Goal: Complete application form

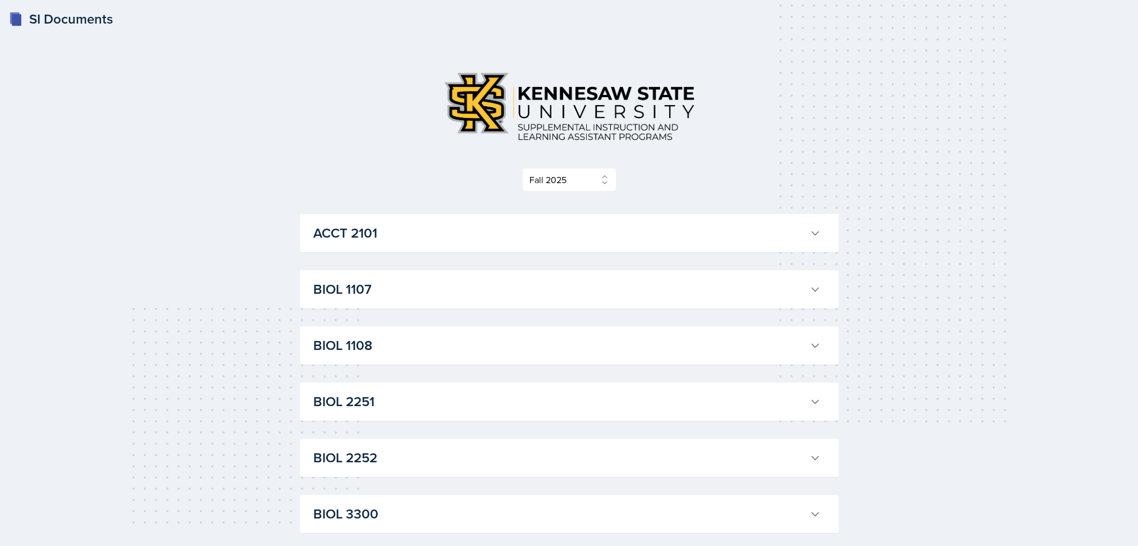
select select "2bed604d-1099-4043-b1bc-2365e8740244"
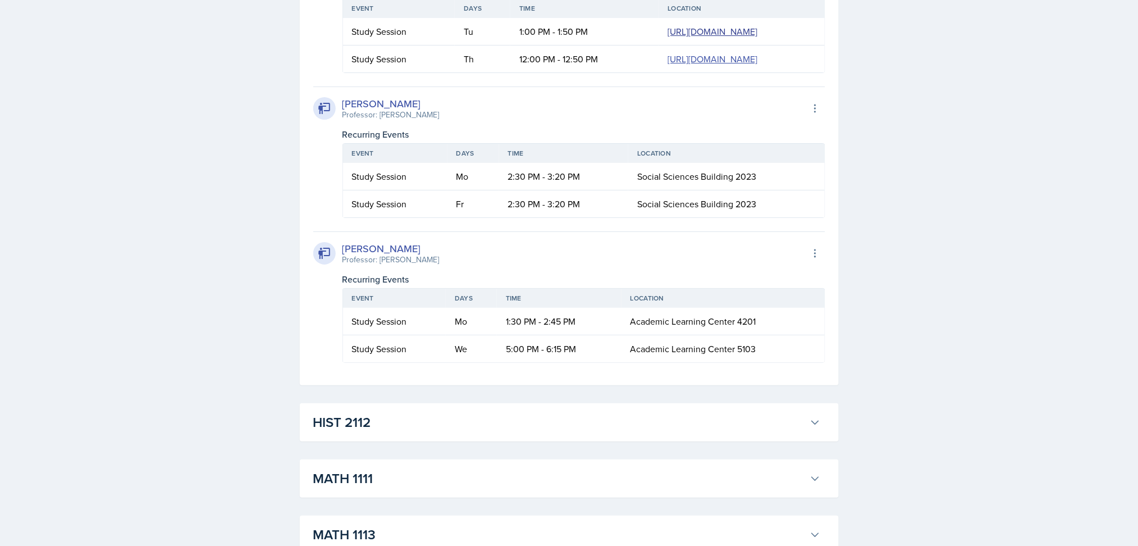
click at [667, 38] on link "https://teams.microsoft.com/l/meetup-join/19%3ameeting_OTRiNjQ1MzctYjQzZS00YTJj…" at bounding box center [712, 31] width 90 height 12
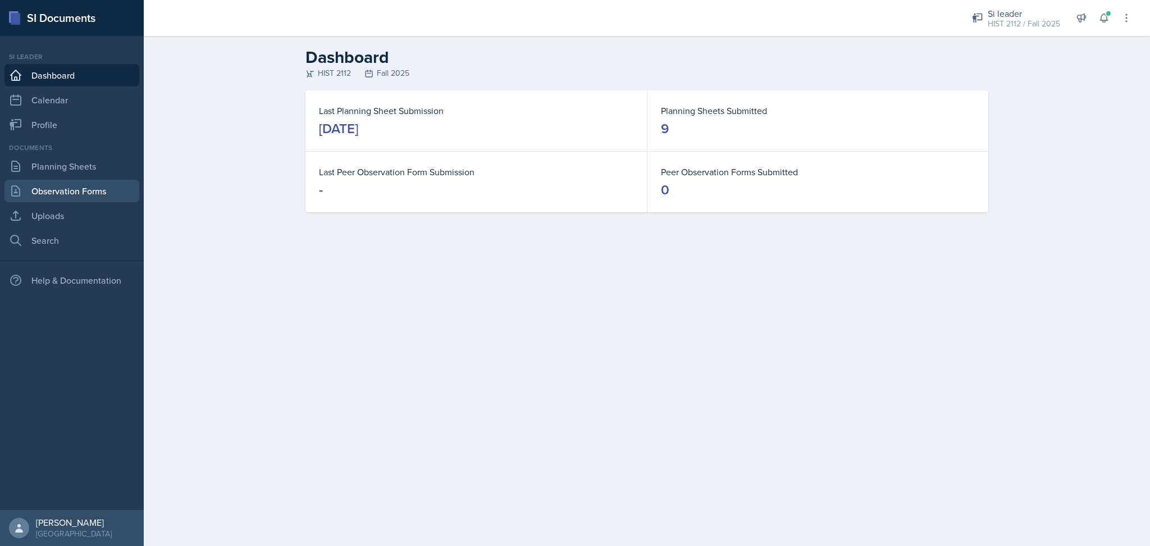
click at [75, 189] on link "Observation Forms" at bounding box center [71, 191] width 135 height 22
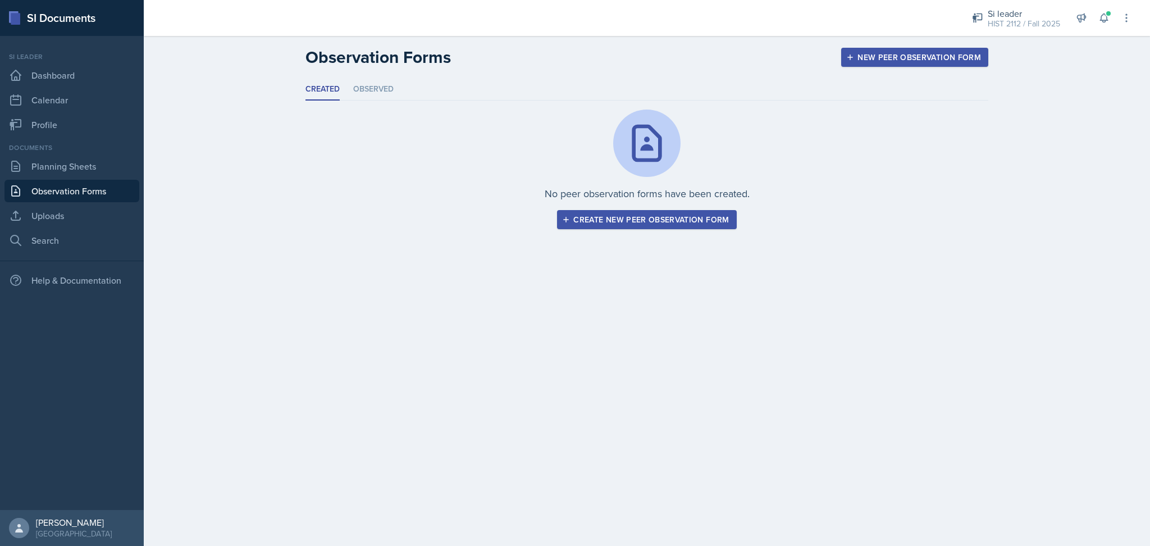
click at [920, 59] on div "New Peer Observation Form" at bounding box center [914, 57] width 132 height 9
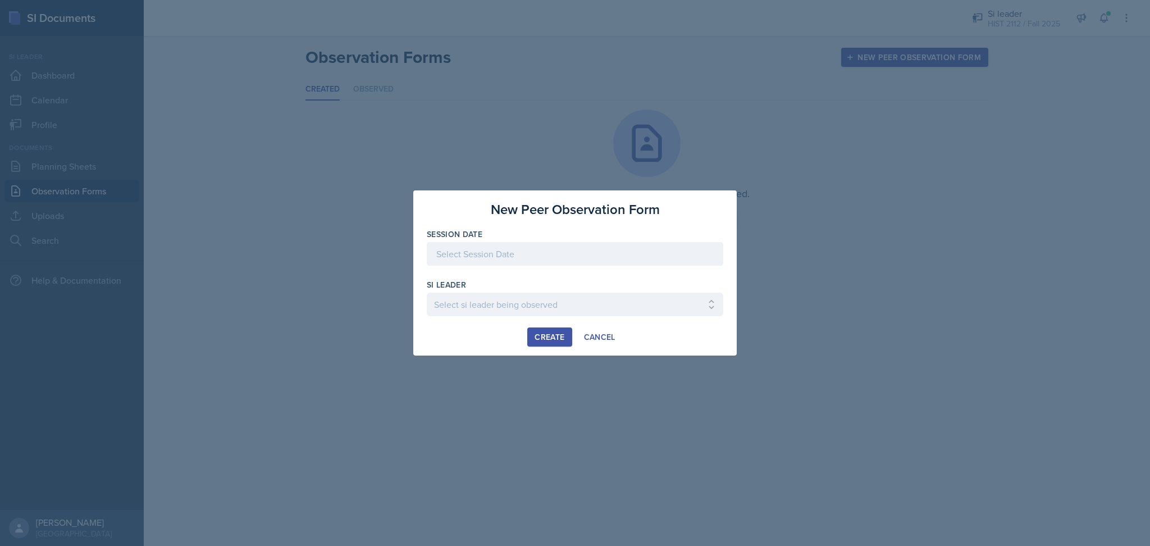
click at [491, 254] on div at bounding box center [575, 254] width 296 height 24
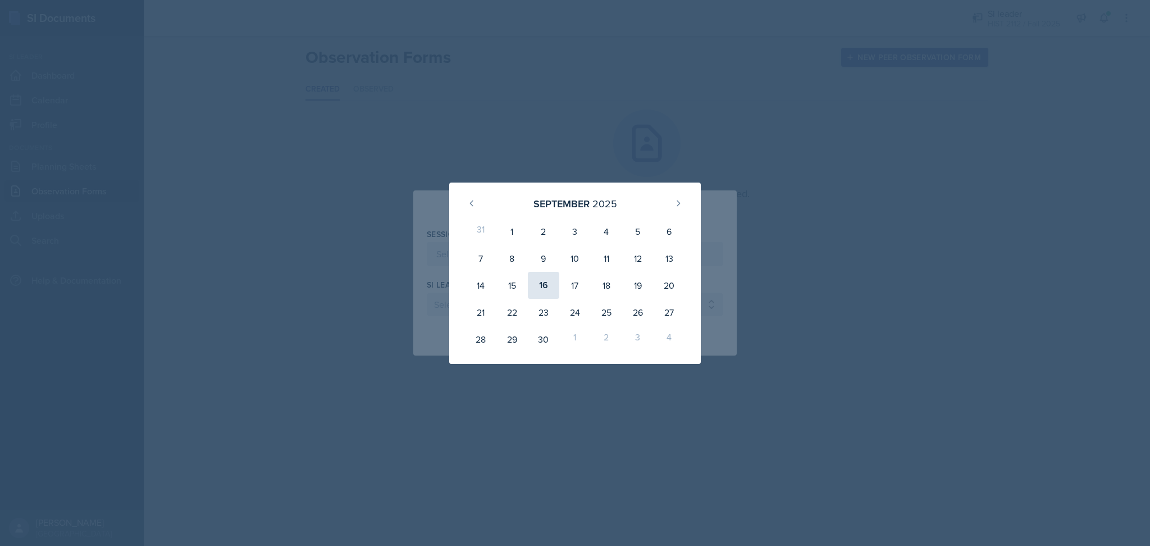
click at [539, 286] on div "16" at bounding box center [543, 285] width 31 height 27
type input "[DATE]"
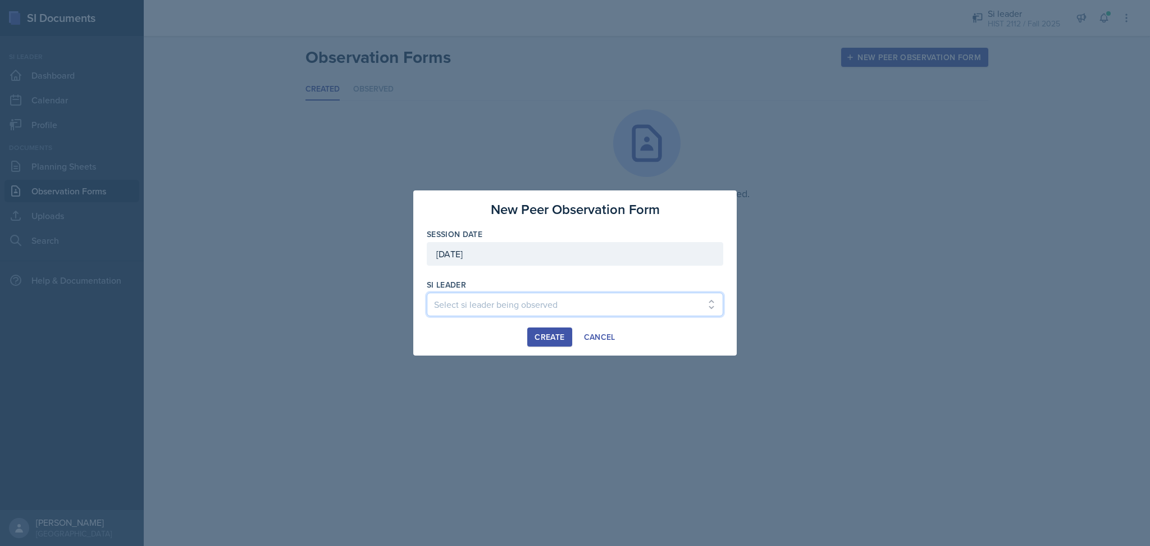
click at [533, 298] on select "Select si leader being observed [PERSON_NAME] / PSYC 2500 / The Phantoms of The…" at bounding box center [575, 304] width 296 height 24
select select "dbfde11f-4bb7-4825-8406-dc5430808544"
click at [427, 292] on select "Select si leader being observed [PERSON_NAME] / PSYC 2500 / The Phantoms of The…" at bounding box center [575, 304] width 296 height 24
click at [541, 337] on div "Create" at bounding box center [549, 336] width 30 height 9
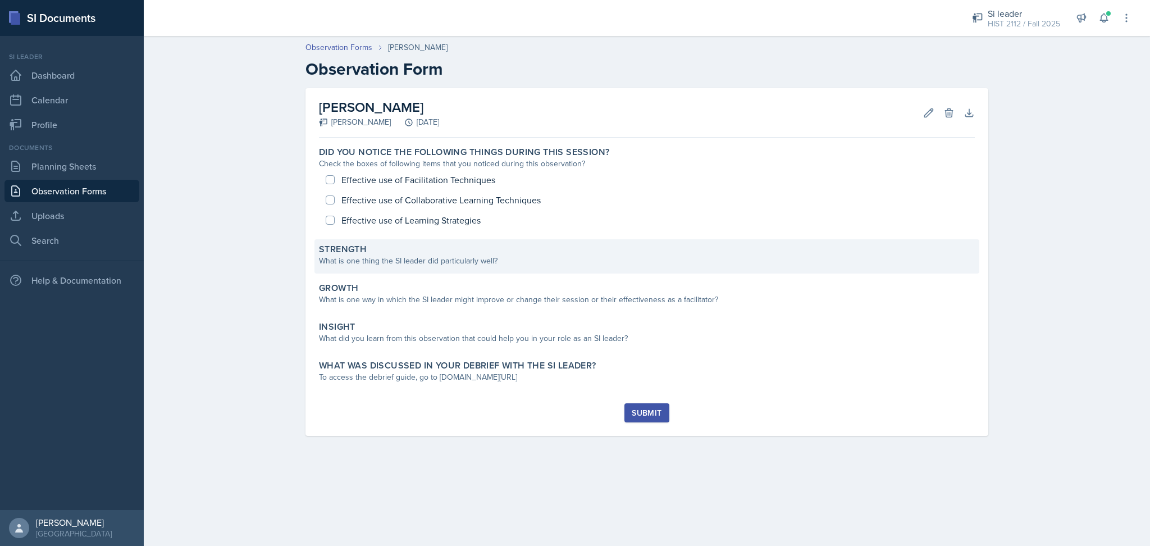
click at [571, 267] on div "Strength What is one thing the SI leader did particularly well?" at bounding box center [646, 256] width 665 height 34
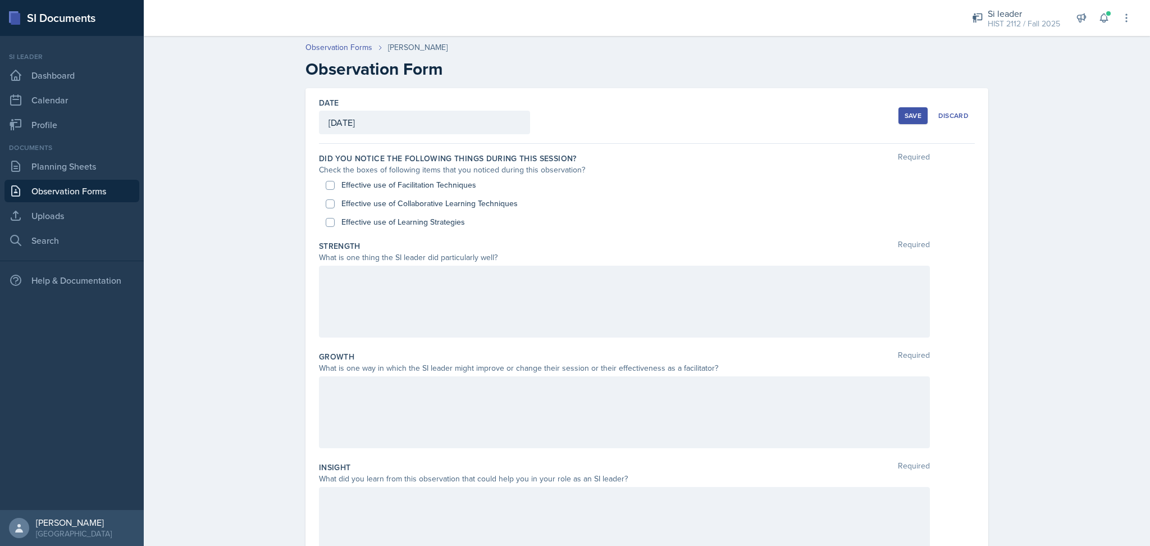
click at [558, 301] on div at bounding box center [624, 302] width 611 height 72
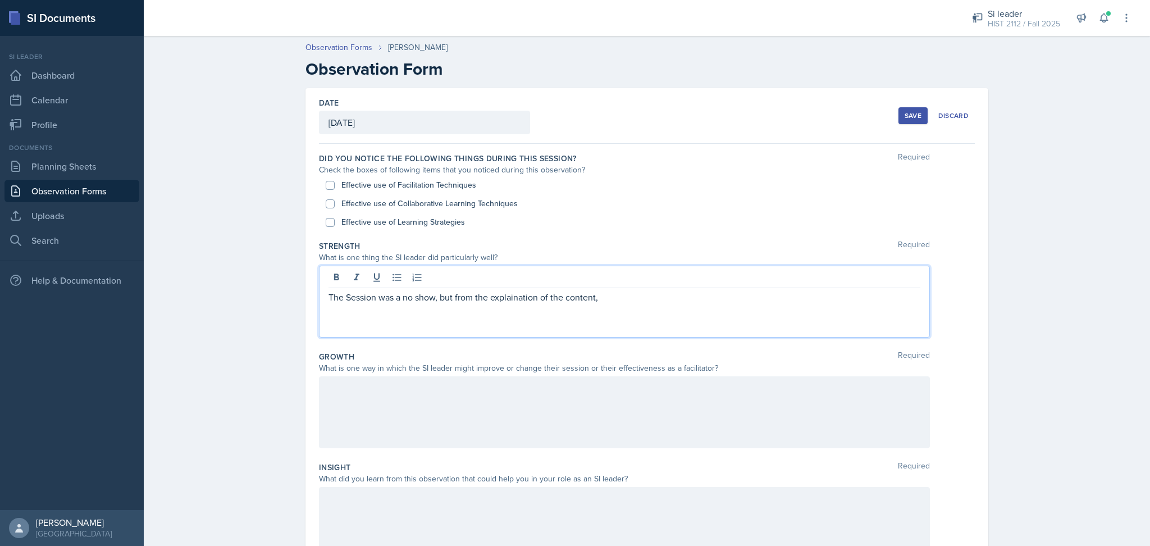
click at [519, 298] on p "The Session was a no show, but from the explaination of the content," at bounding box center [624, 296] width 592 height 13
click at [626, 303] on p "The Session was a no show, but from the explanation of the content," at bounding box center [624, 296] width 592 height 13
click at [326, 184] on input "Effective use of Facilitation Techniques" at bounding box center [330, 185] width 9 height 9
checkbox input "true"
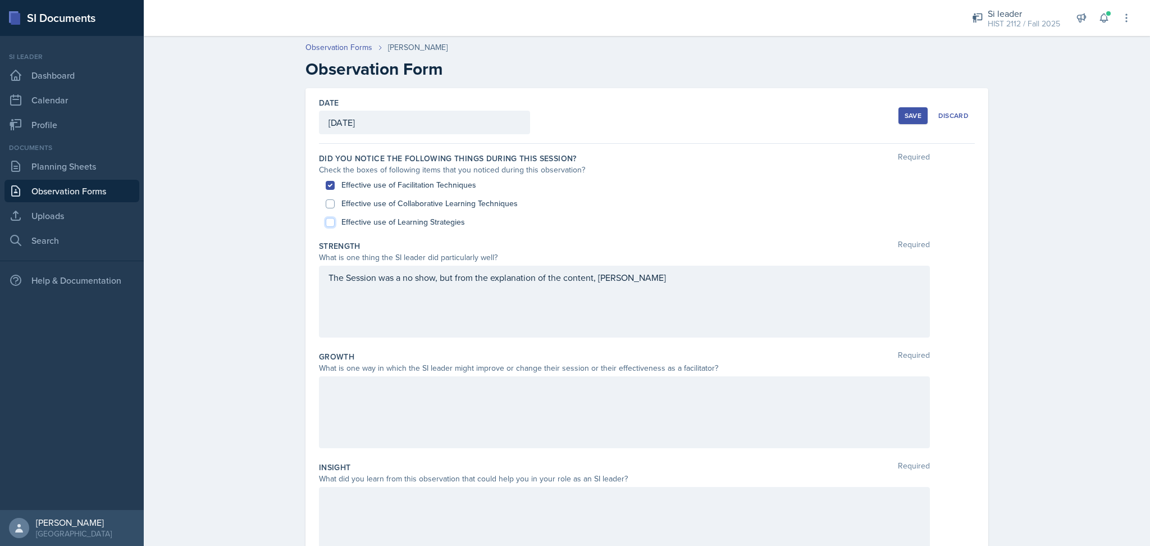
click at [326, 226] on input "Effective use of Learning Strategies" at bounding box center [330, 222] width 9 height 9
checkbox input "true"
click at [326, 204] on input "Effective use of Collaborative Learning Techniques" at bounding box center [330, 203] width 9 height 9
checkbox input "true"
click at [326, 186] on input "Effective use of Facilitation Techniques" at bounding box center [330, 185] width 9 height 9
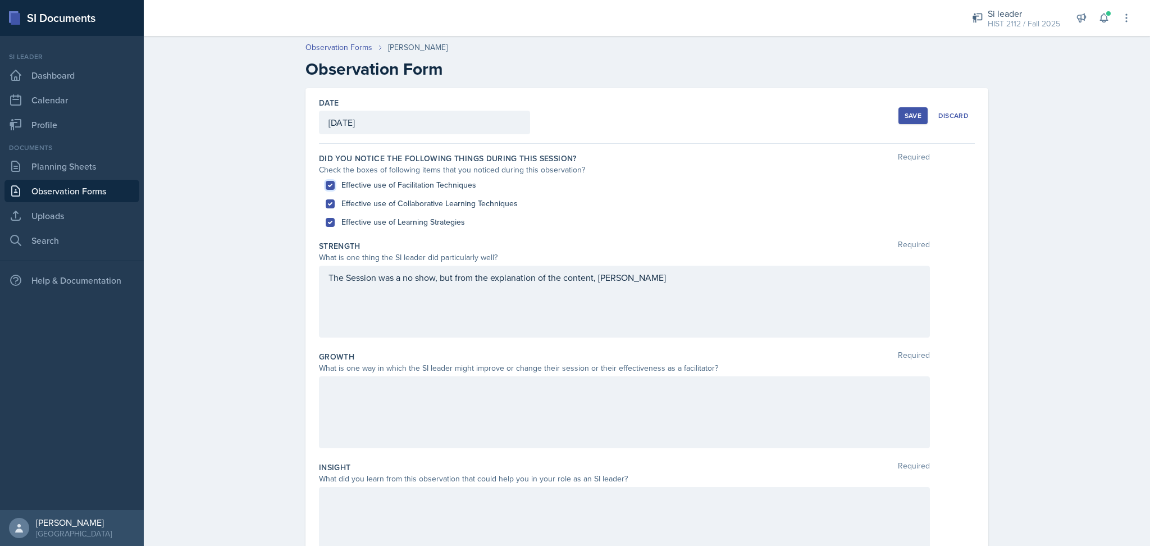
checkbox input "false"
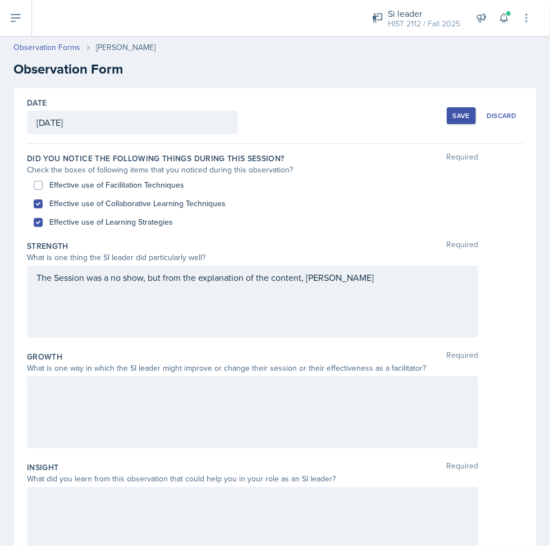
click at [391, 297] on div "The Session was a no show, but from the explanation of the content, [PERSON_NAM…" at bounding box center [252, 302] width 451 height 72
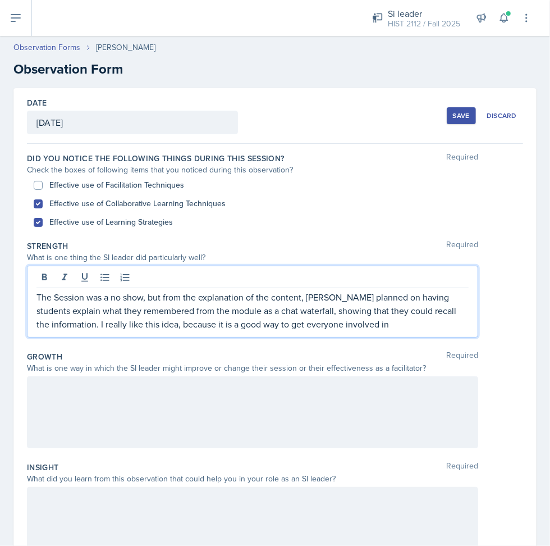
click at [248, 389] on div at bounding box center [252, 412] width 451 height 72
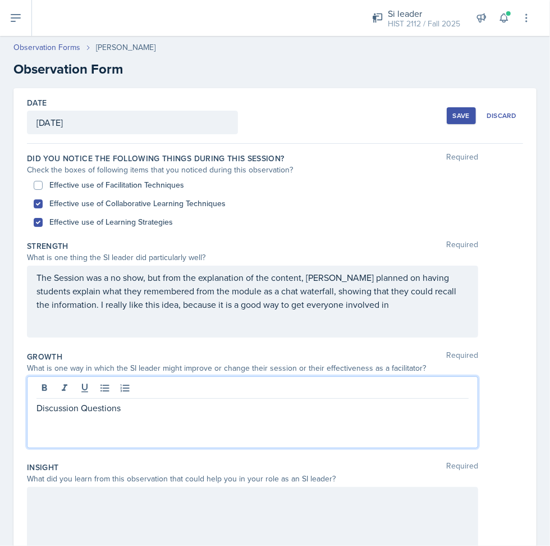
click at [383, 308] on p "The Session was a no show, but from the explanation of the content, [PERSON_NAM…" at bounding box center [252, 291] width 432 height 40
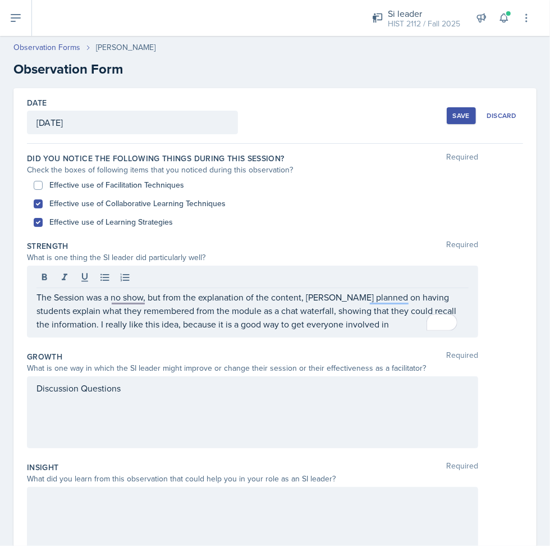
click at [176, 388] on div "Discussion Questions" at bounding box center [252, 412] width 451 height 72
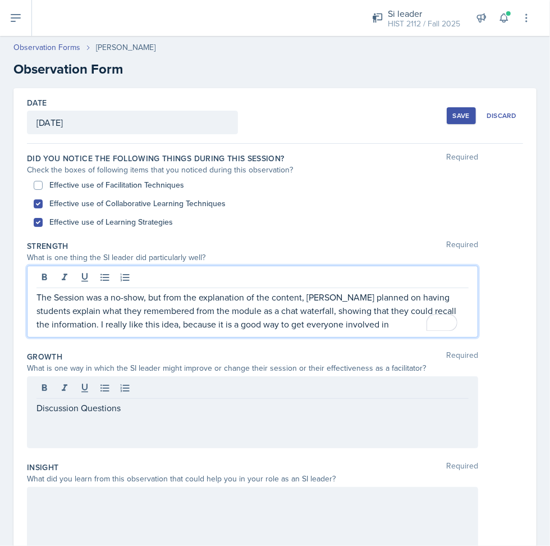
click at [389, 323] on p "The Session was a no-show, but from the explanation of the content, [PERSON_NAM…" at bounding box center [252, 310] width 432 height 40
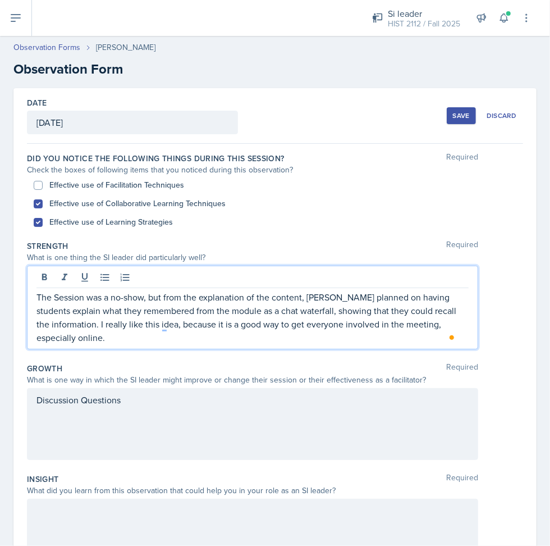
click at [217, 425] on div "Discussion Questions" at bounding box center [252, 424] width 451 height 72
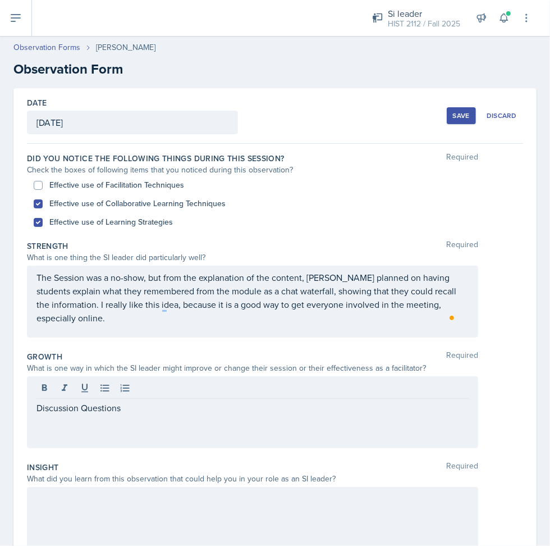
drag, startPoint x: 177, startPoint y: 415, endPoint x: 16, endPoint y: 407, distance: 160.7
click at [16, 407] on div "Date [DATE] [DATE] 31 1 2 3 4 5 6 7 8 9 10 11 12 13 14 15 16 17 18 19 20 21 22 …" at bounding box center [274, 387] width 523 height 599
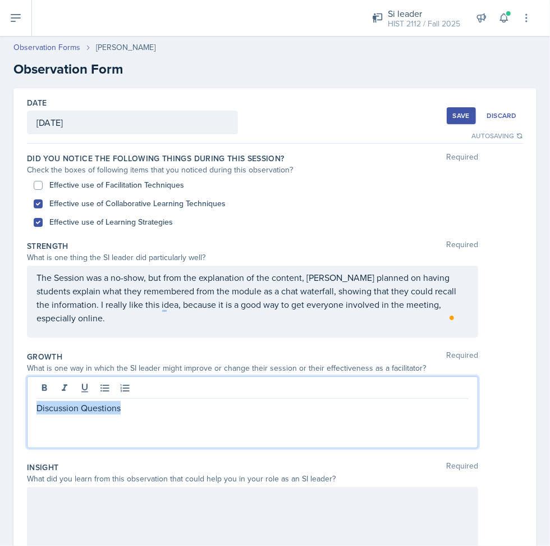
drag, startPoint x: 148, startPoint y: 391, endPoint x: -1, endPoint y: 414, distance: 151.0
click at [0, 414] on html "SI Documents Si leader Dashboard Calendar Profile Documents Planning Sheets Obs…" at bounding box center [275, 273] width 550 height 546
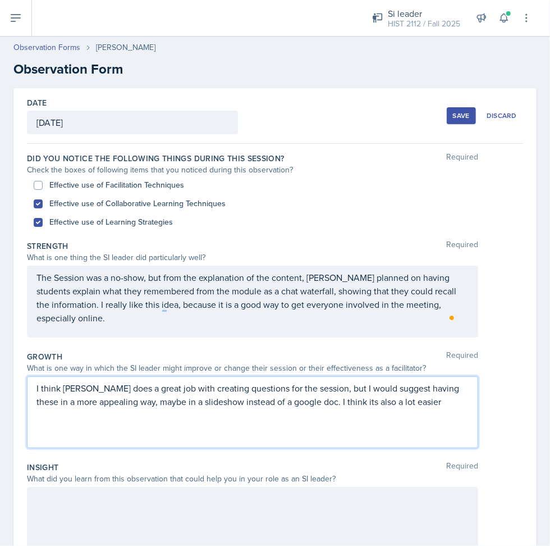
click at [130, 183] on label "Effective use of Facilitation Techniques" at bounding box center [116, 185] width 135 height 12
click at [43, 183] on input "Effective use of Facilitation Techniques" at bounding box center [38, 185] width 9 height 9
checkbox input "true"
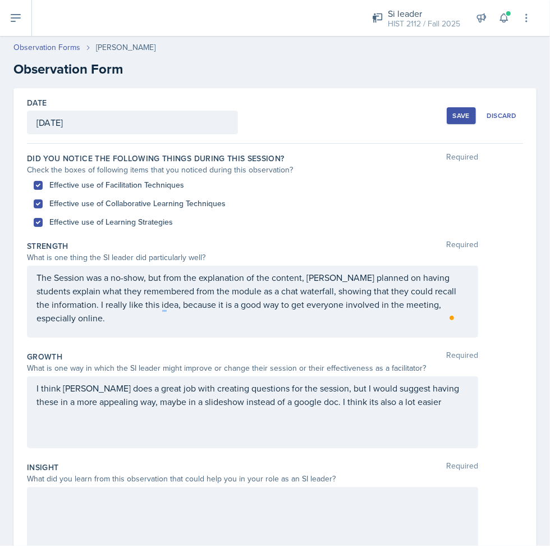
click at [141, 317] on p "The Session was a no-show, but from the explanation of the content, [PERSON_NAM…" at bounding box center [252, 298] width 432 height 54
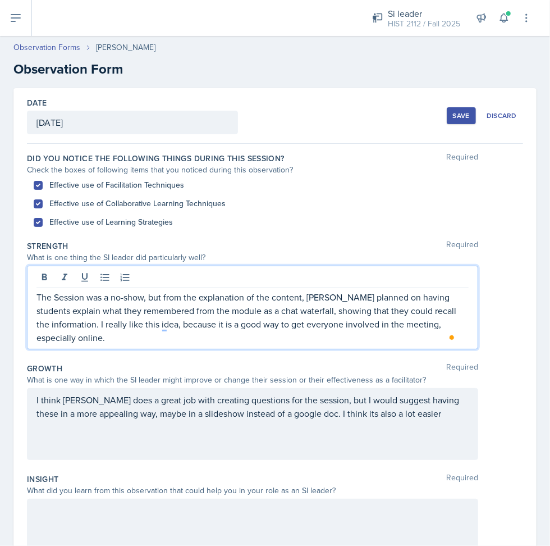
click at [129, 337] on p "The Session was a no-show, but from the explanation of the content, [PERSON_NAM…" at bounding box center [252, 317] width 432 height 54
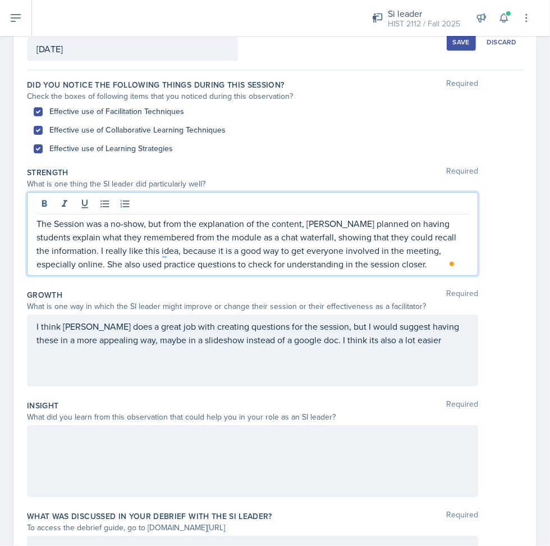
scroll to position [77, 0]
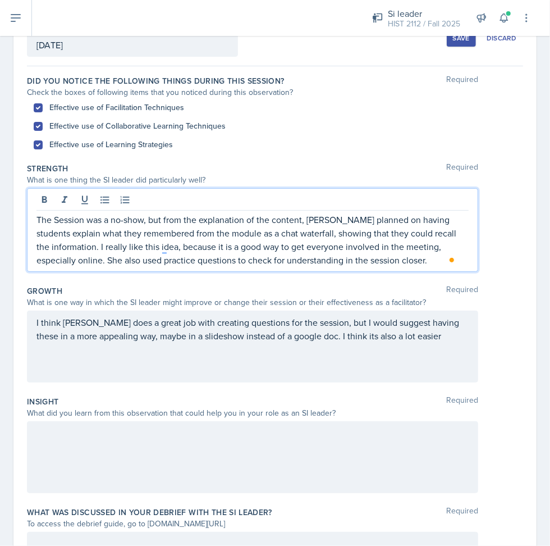
click at [420, 337] on p "I think [PERSON_NAME] does a great job with creating questions for the session,…" at bounding box center [252, 328] width 432 height 27
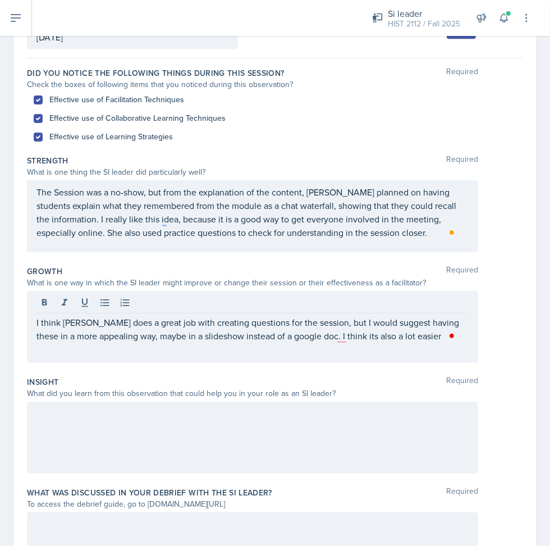
click at [349, 422] on div at bounding box center [252, 437] width 451 height 72
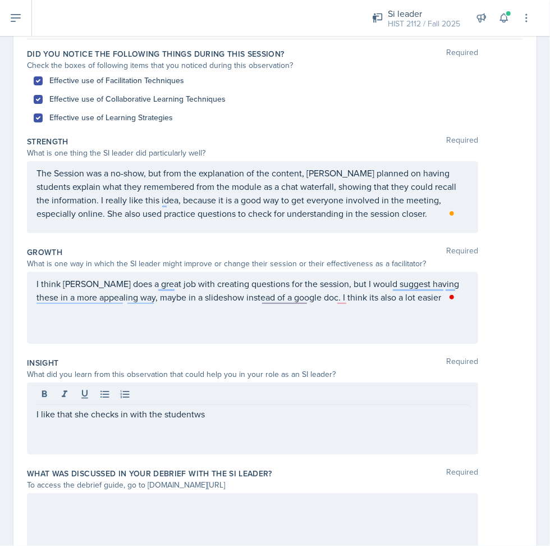
click at [295, 515] on div at bounding box center [252, 529] width 451 height 72
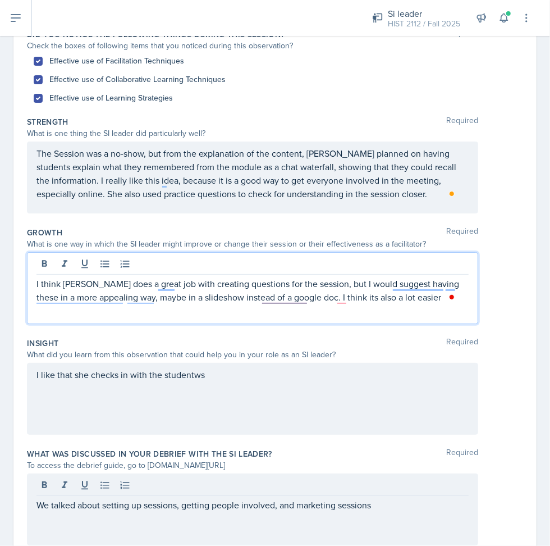
click at [412, 280] on p "I think [PERSON_NAME] does a great job with creating questions for the session,…" at bounding box center [252, 290] width 432 height 27
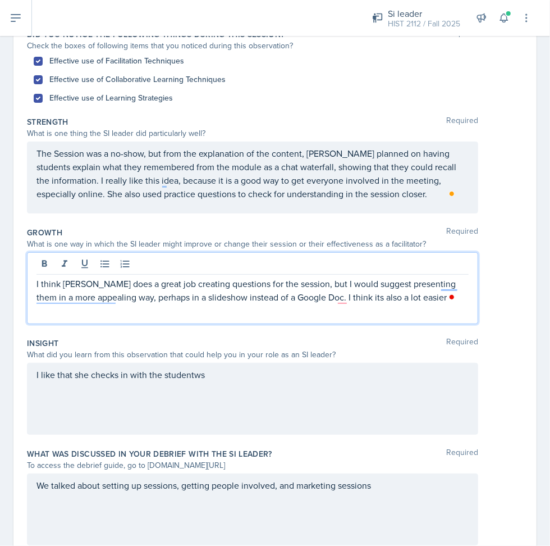
click at [186, 378] on div "I like that she checks in with the studentws" at bounding box center [252, 399] width 451 height 72
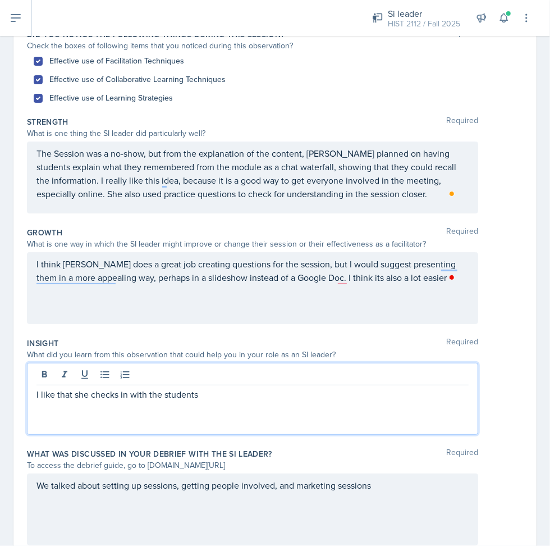
click at [204, 397] on p "I like that she checks in with the students" at bounding box center [252, 393] width 432 height 13
click at [344, 278] on p "I think [PERSON_NAME] does a great job creating questions for the session, but …" at bounding box center [252, 270] width 432 height 27
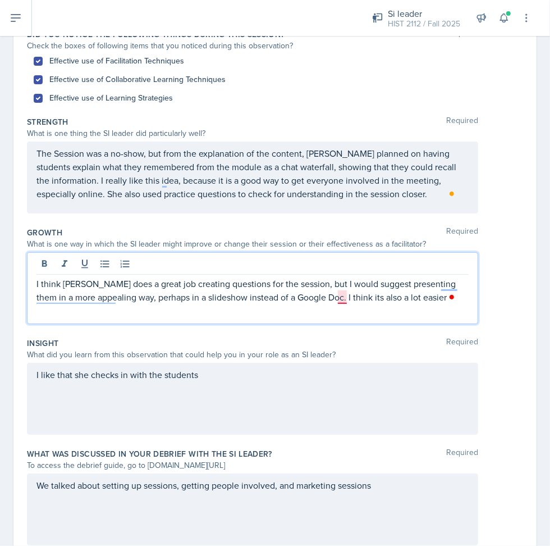
click at [344, 297] on p "I think [PERSON_NAME] does a great job creating questions for the session, but …" at bounding box center [252, 290] width 432 height 27
click at [419, 299] on p "I think [PERSON_NAME] does a great job creating questions for the session, but …" at bounding box center [252, 290] width 432 height 27
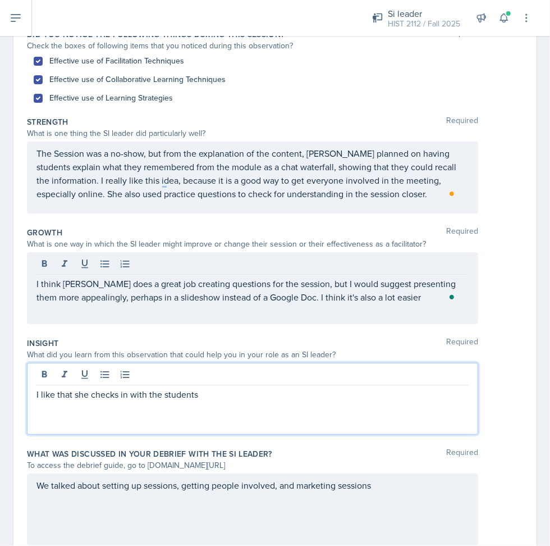
click at [245, 375] on div "I like that she checks in with the students" at bounding box center [252, 399] width 451 height 72
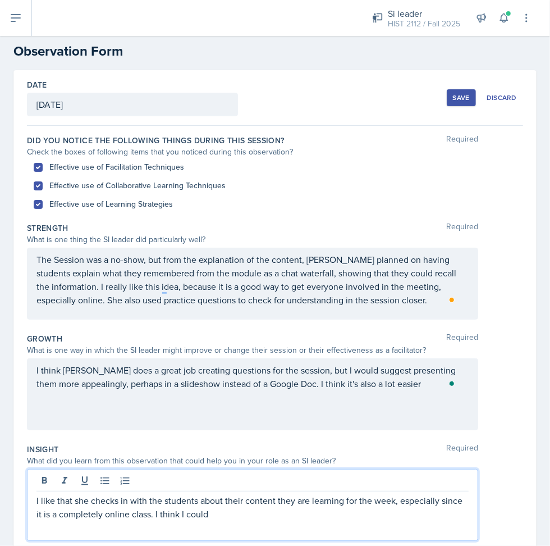
scroll to position [23, 0]
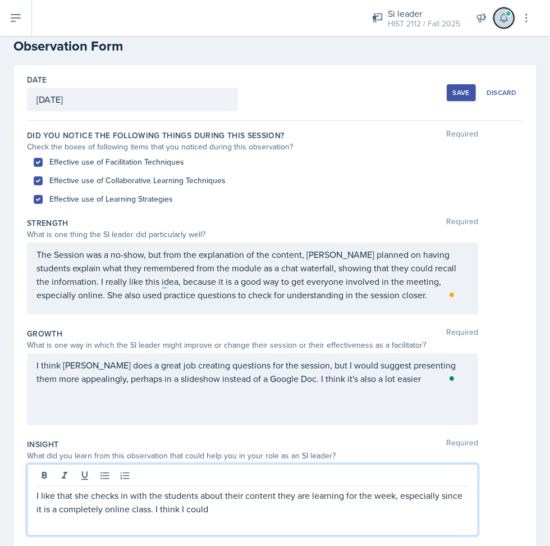
click at [506, 17] on icon at bounding box center [503, 17] width 11 height 11
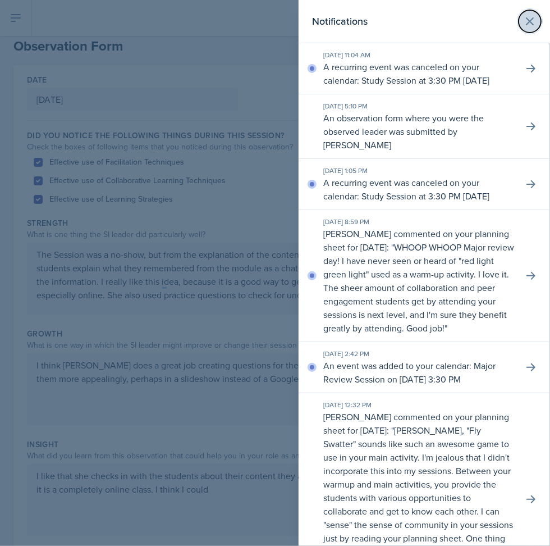
click at [525, 16] on icon at bounding box center [529, 21] width 13 height 13
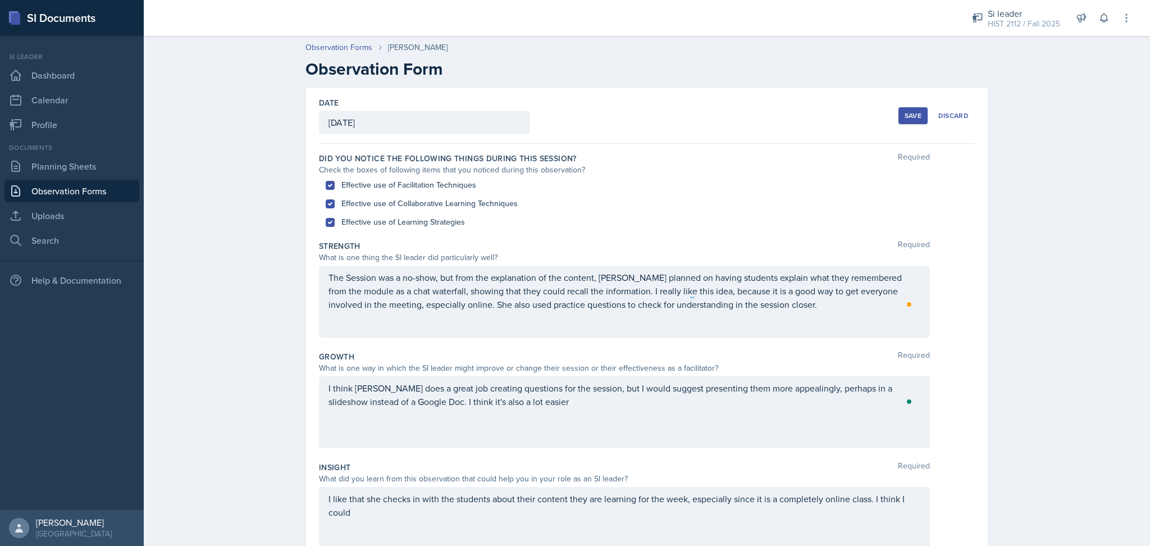
scroll to position [9, 0]
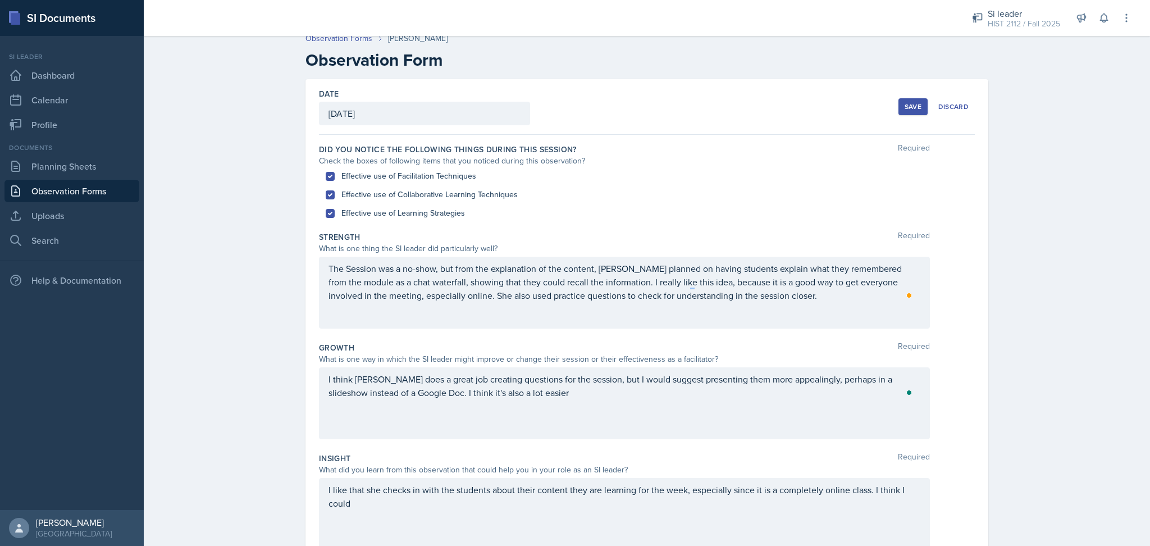
click at [420, 174] on label "Effective use of Facilitation Techniques" at bounding box center [408, 176] width 135 height 12
click at [335, 174] on input "Effective use of Facilitation Techniques" at bounding box center [330, 176] width 9 height 9
checkbox input "false"
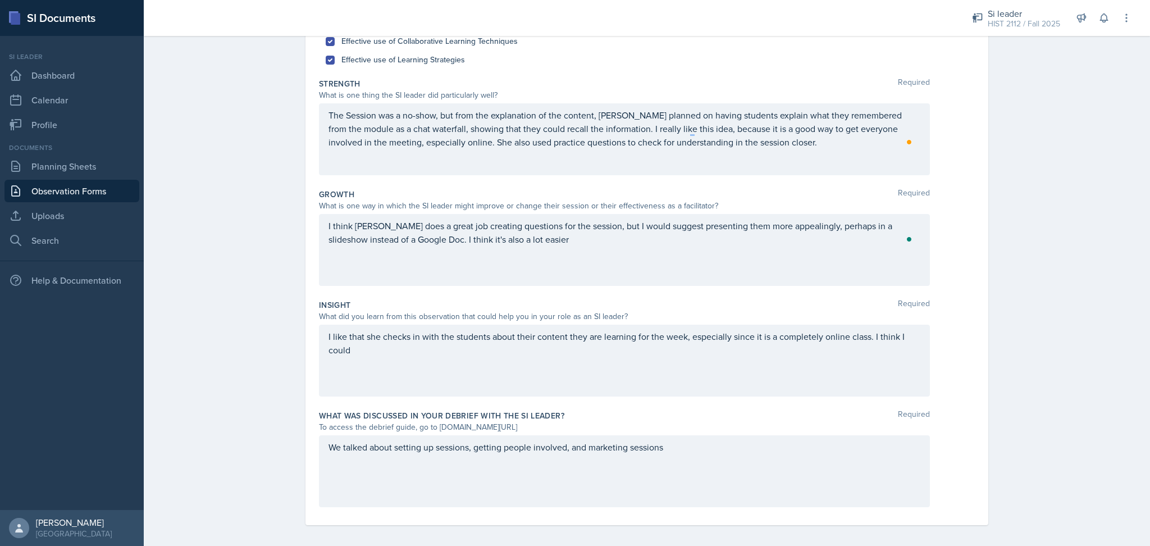
scroll to position [168, 0]
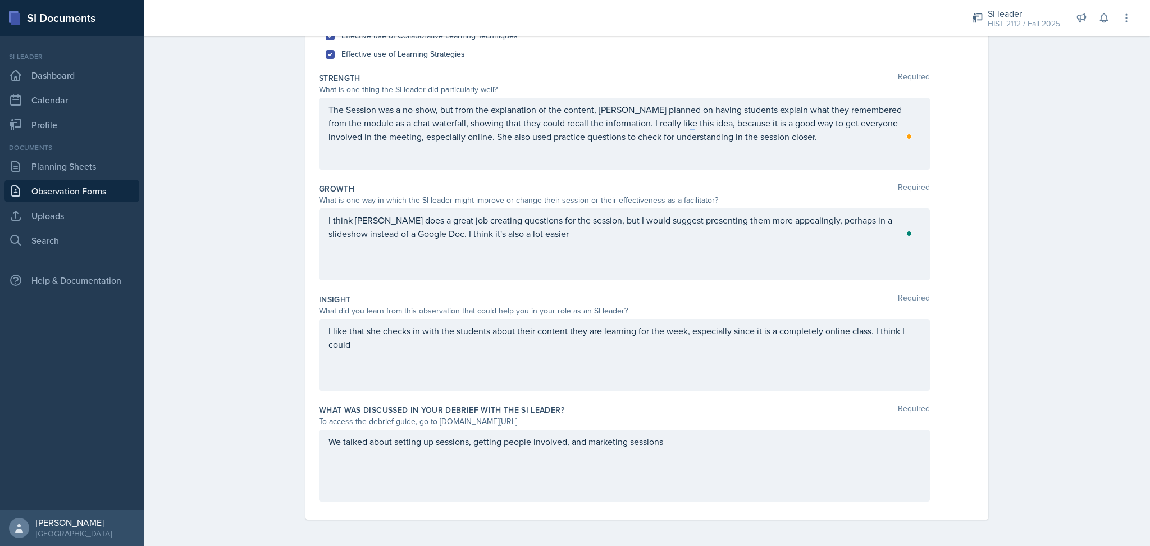
click at [371, 138] on p "The Session was a no-show, but from the explanation of the content, [PERSON_NAM…" at bounding box center [624, 123] width 592 height 40
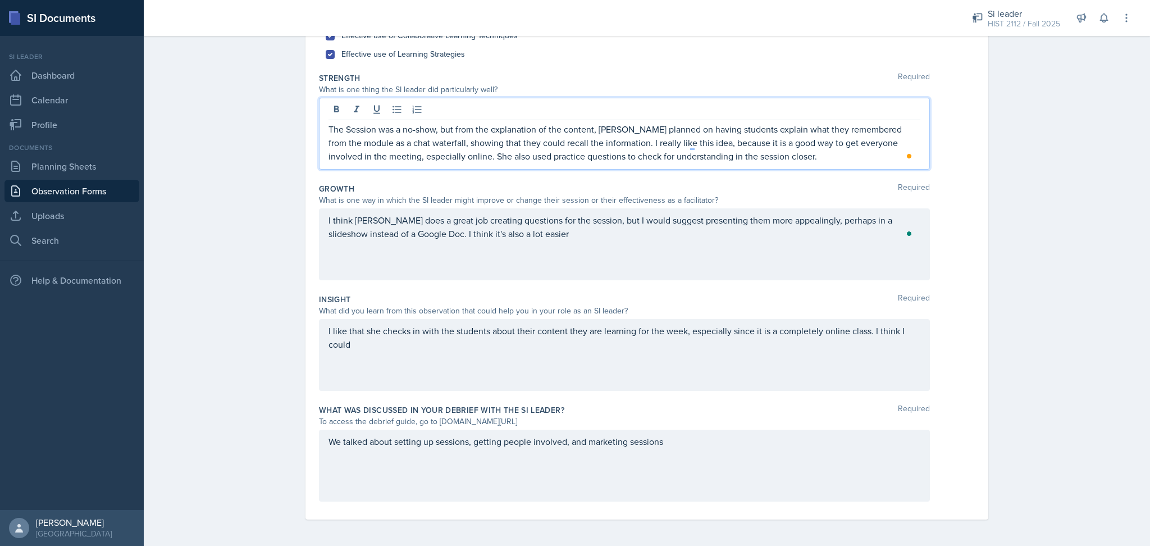
click at [802, 143] on p "The Session was a no-show, but from the explanation of the content, [PERSON_NAM…" at bounding box center [624, 142] width 592 height 40
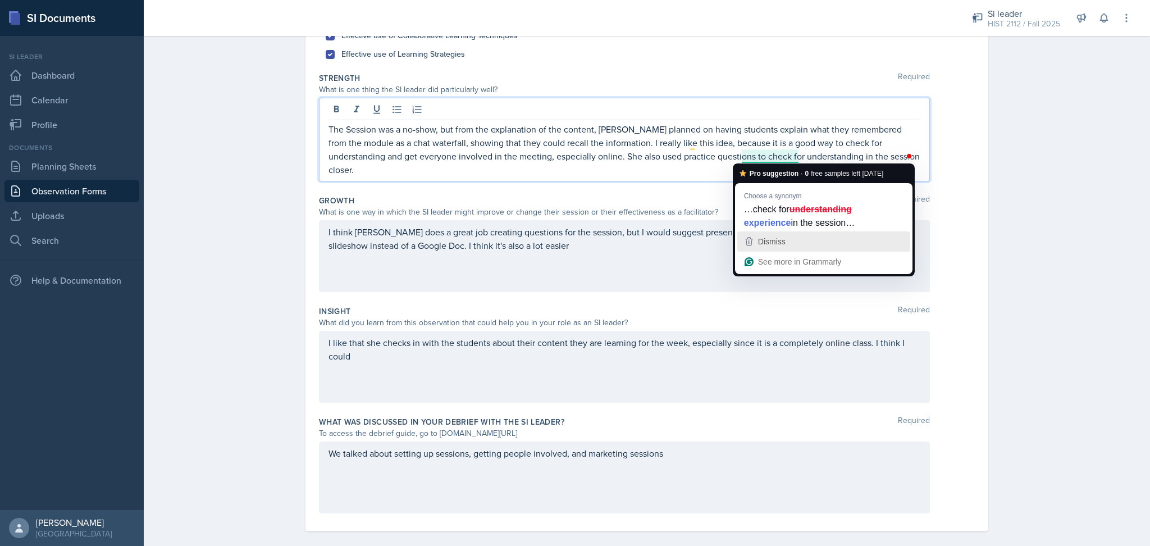
click at [813, 241] on div "Dismiss" at bounding box center [823, 241] width 163 height 17
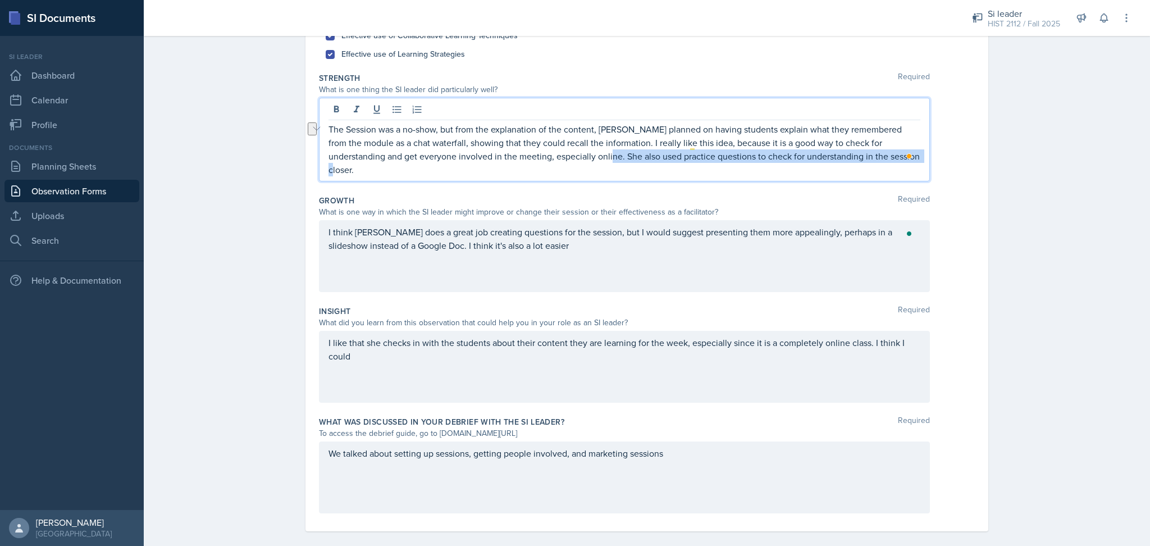
drag, startPoint x: 890, startPoint y: 157, endPoint x: 578, endPoint y: 158, distance: 312.7
click at [578, 158] on p "The Session was a no-show, but from the explanation of the content, [PERSON_NAM…" at bounding box center [624, 149] width 592 height 54
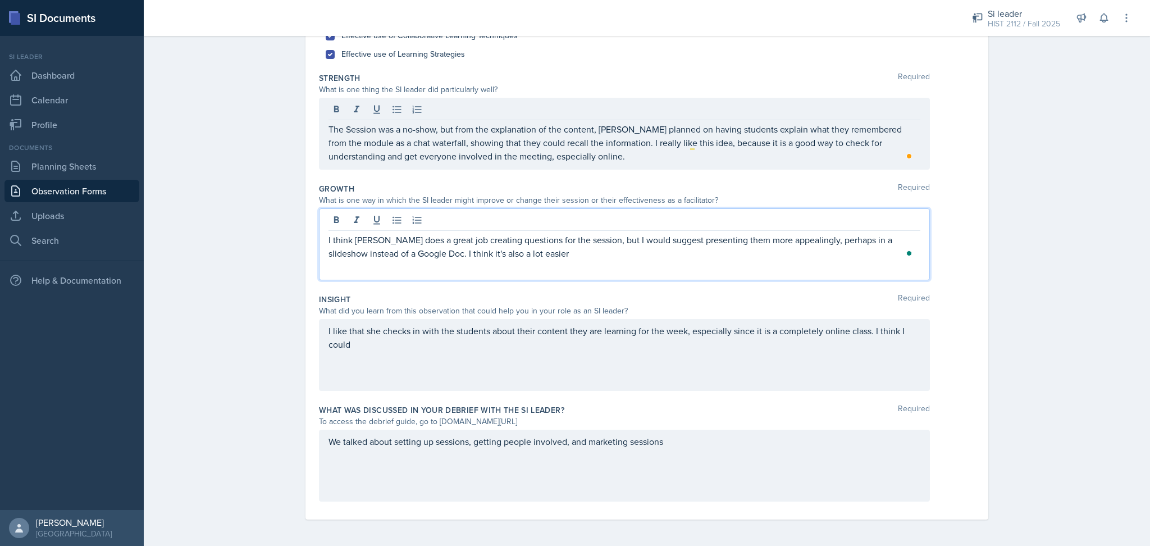
click at [537, 237] on p "I think [PERSON_NAME] does a great job creating questions for the session, but …" at bounding box center [624, 246] width 592 height 27
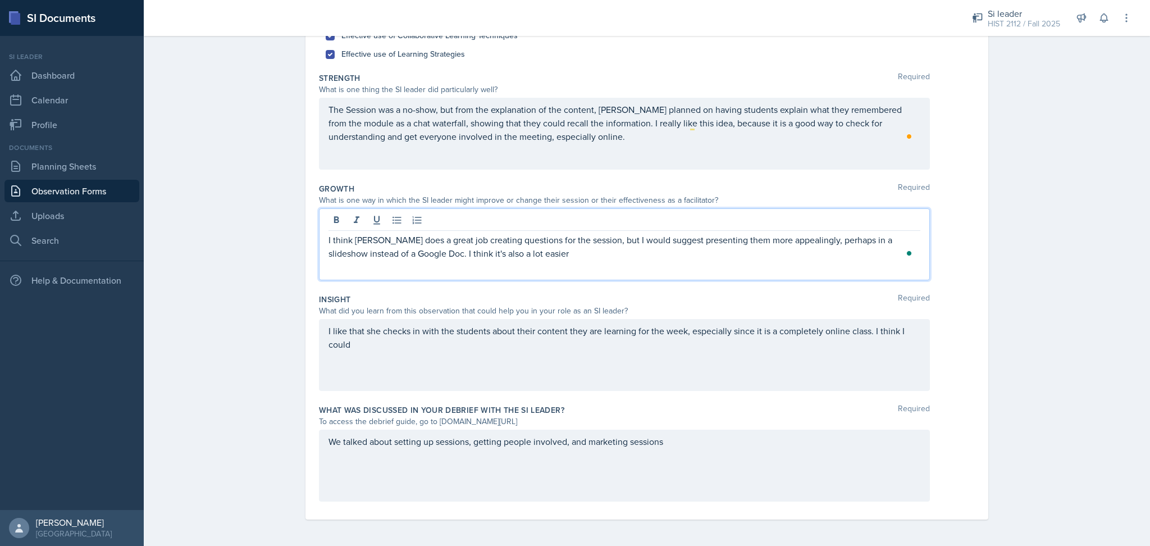
click at [536, 261] on div "I think [PERSON_NAME] does a great job creating questions for the session, but …" at bounding box center [624, 244] width 611 height 72
click at [532, 255] on p "I think [PERSON_NAME] does a great job creating questions for the session, but …" at bounding box center [624, 246] width 592 height 27
click at [561, 349] on p "I like that she checks in with the students about their content they are learni…" at bounding box center [624, 337] width 592 height 27
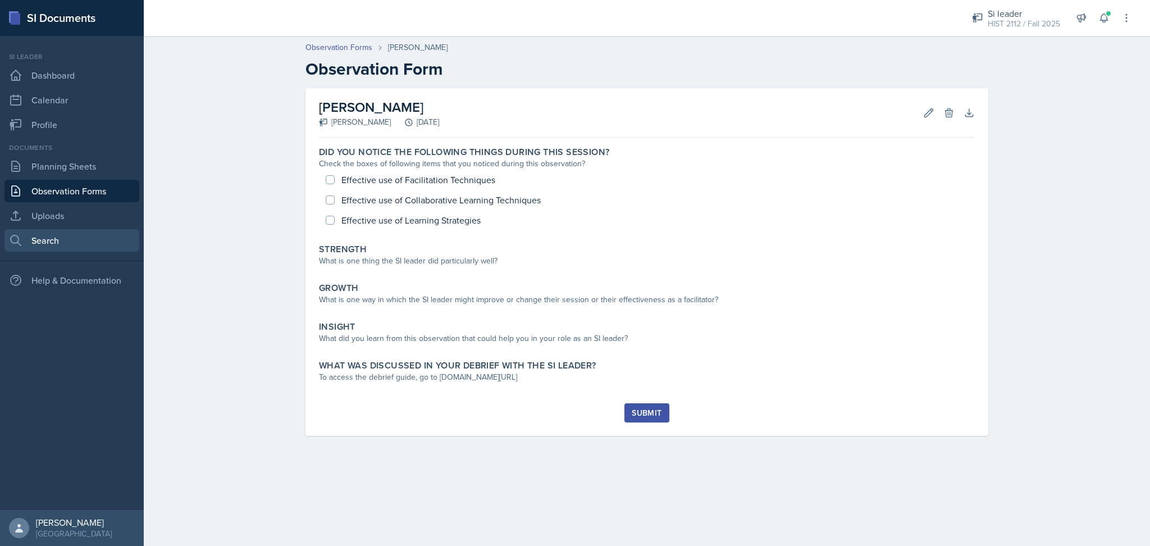
click at [40, 234] on link "Search" at bounding box center [71, 240] width 135 height 22
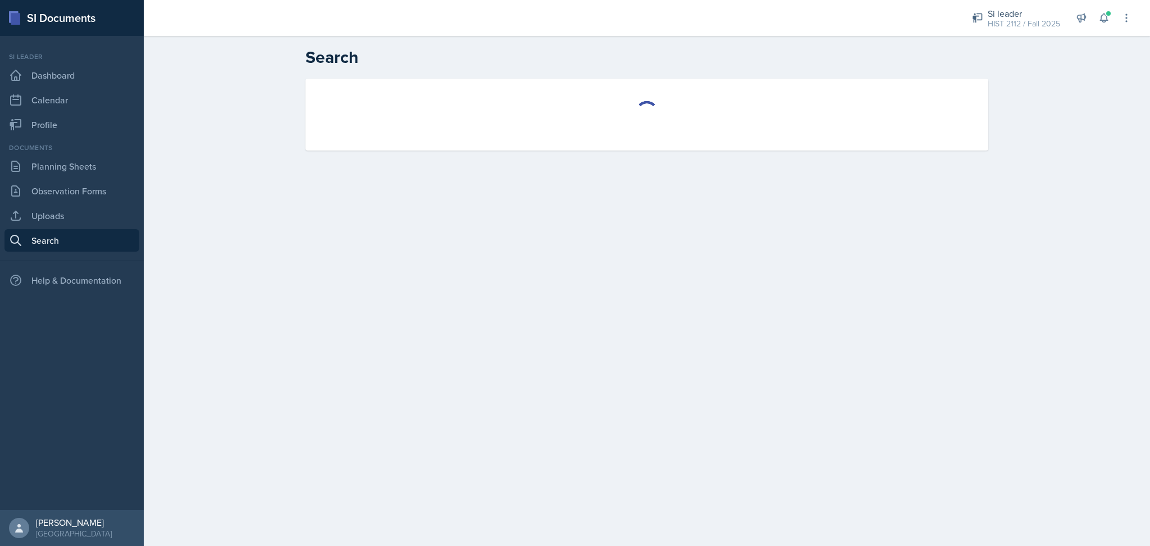
select select "all"
select select "1"
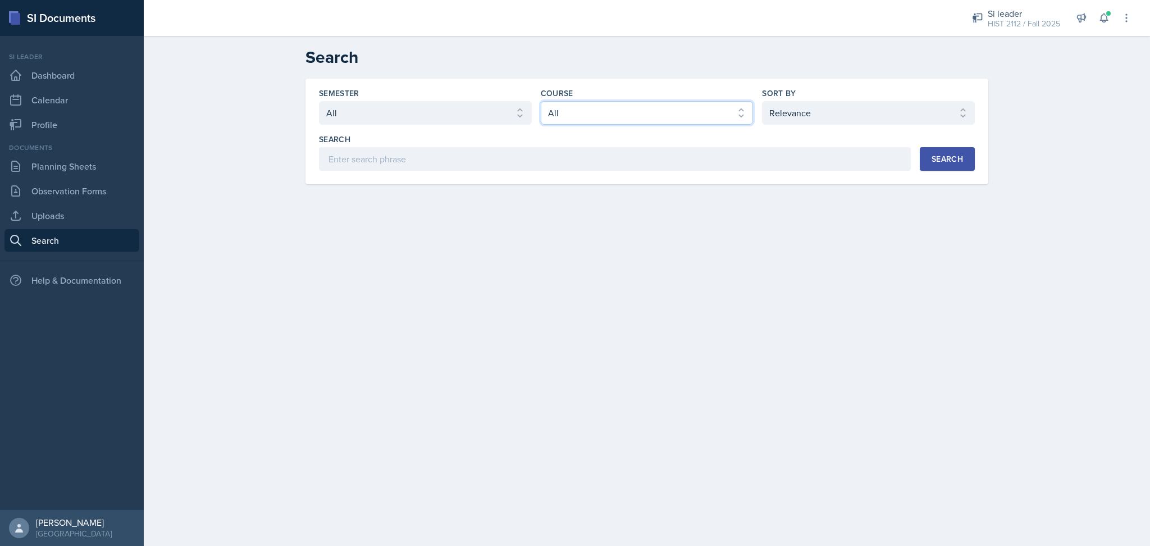
click at [557, 115] on select "Select course All ACCT 2101 ACCT 2102 ACCT 4050 ANTH 1102 ANTH 3301 ARCH 1000 A…" at bounding box center [647, 113] width 213 height 24
select select "4b35a4de-7cc5-41bb-ac1b-ec0866e1a687"
click at [541, 101] on select "Select course All ACCT 2101 ACCT 2102 ACCT 4050 ANTH 1102 ANTH 3301 ARCH 1000 A…" at bounding box center [647, 113] width 213 height 24
click at [943, 152] on button "Search" at bounding box center [947, 159] width 55 height 24
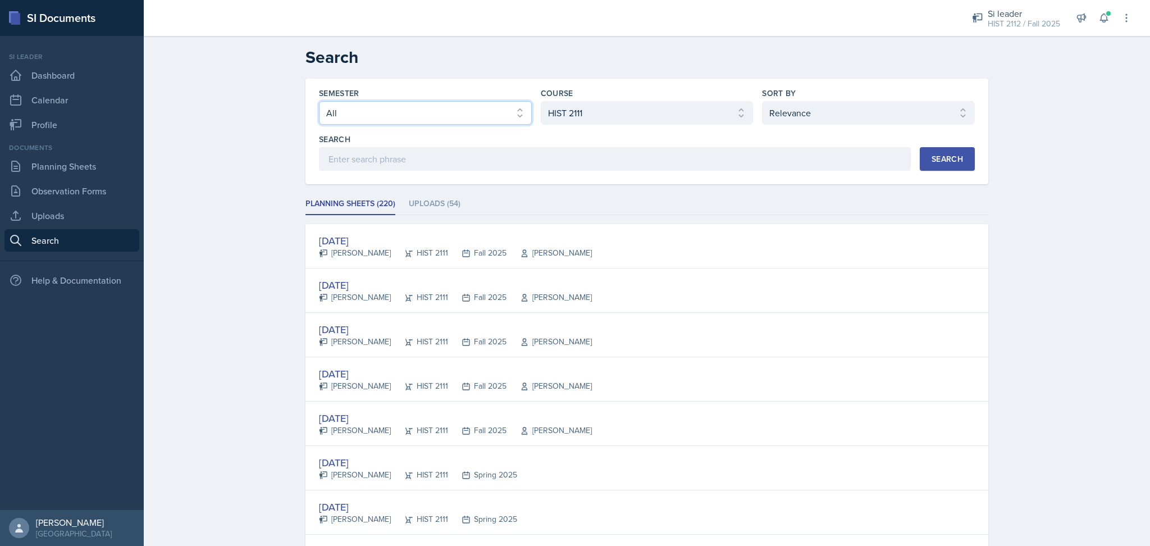
click at [416, 116] on select "Select semester All Fall 2025 Summer 2025 Spring 2025 Fall 2024 Summer 2024 Spr…" at bounding box center [425, 113] width 213 height 24
select select "2bed604d-1099-4043-b1bc-2365e8740244"
click at [319, 101] on select "Select semester All Fall 2025 Summer 2025 Spring 2025 Fall 2024 Summer 2024 Spr…" at bounding box center [425, 113] width 213 height 24
click at [949, 157] on div "Search" at bounding box center [946, 158] width 31 height 9
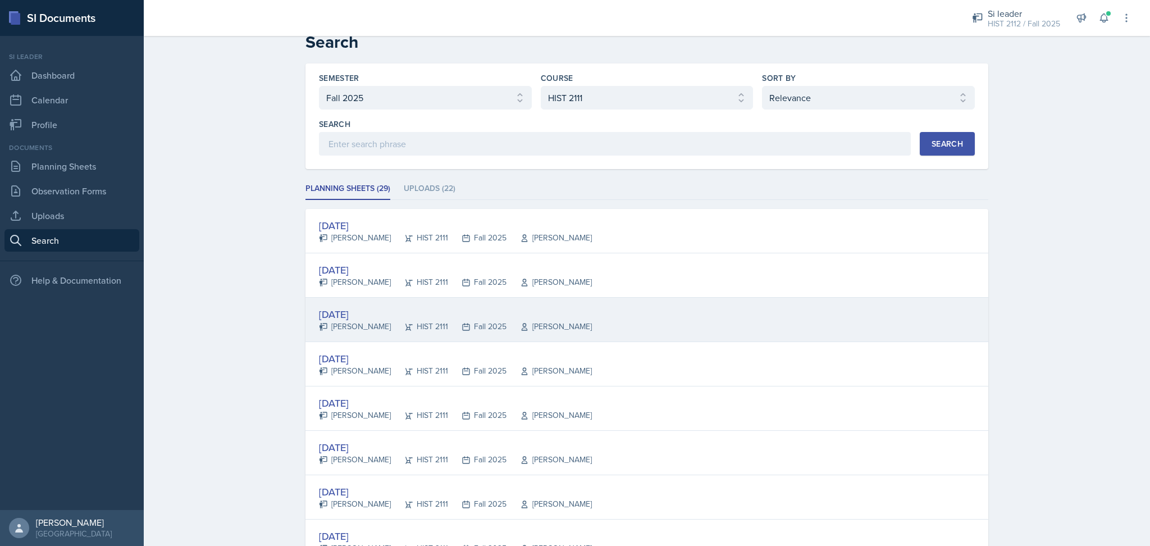
scroll to position [16, 0]
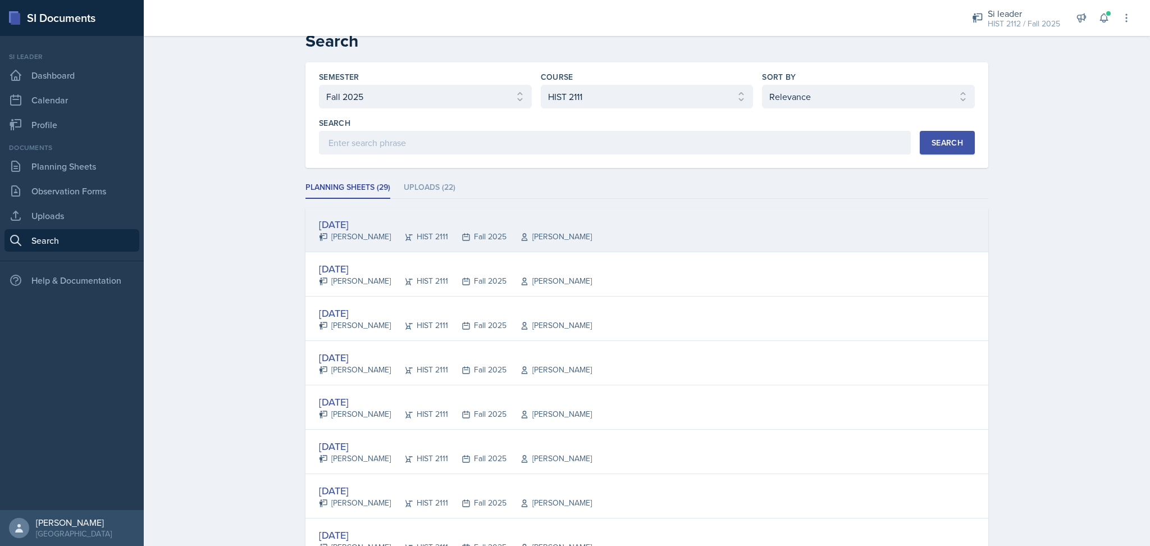
click at [624, 225] on div "Sep 16th, 2025 Amelia Dodson HIST 2111 Fall 2025 John Laaman" at bounding box center [646, 230] width 683 height 44
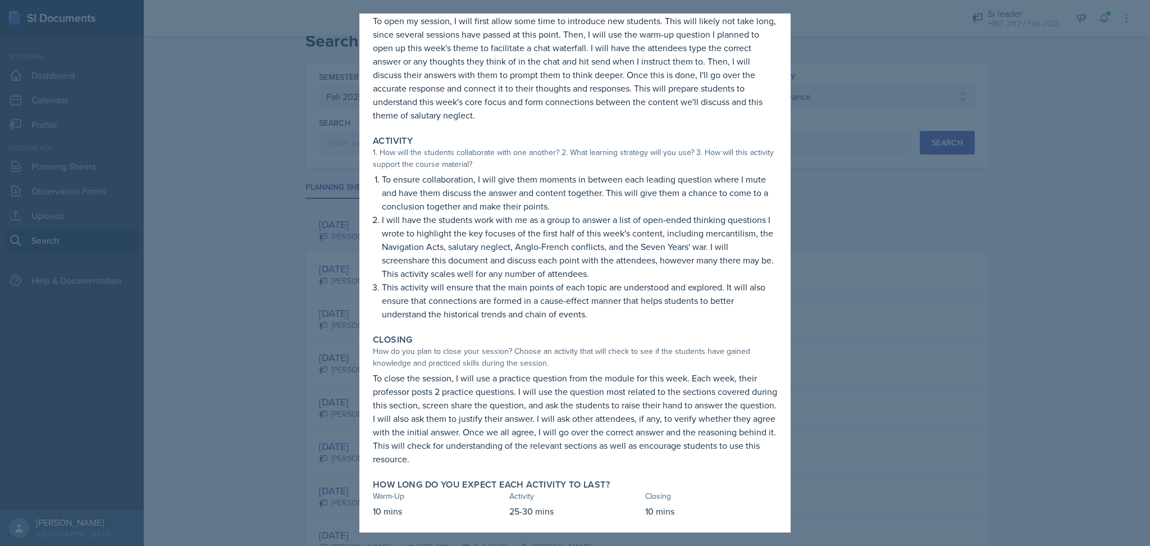
scroll to position [97, 0]
